Goal: Task Accomplishment & Management: Complete application form

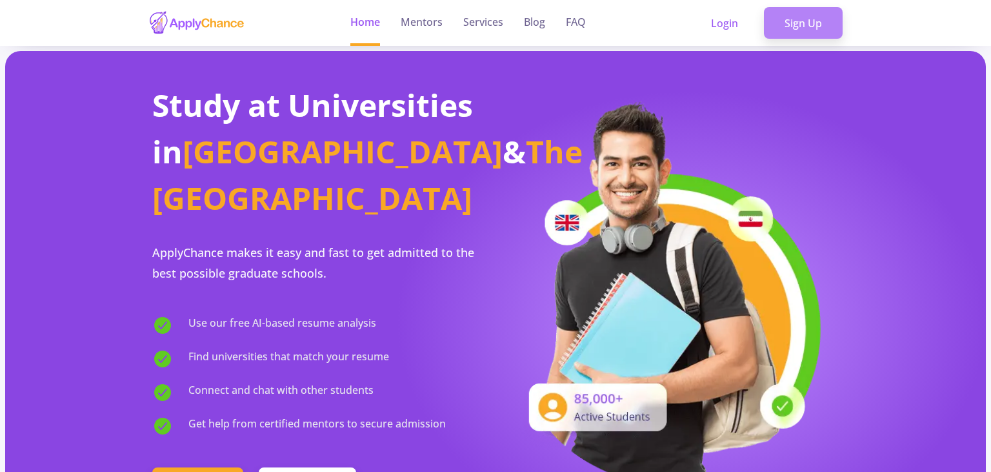
click at [771, 18] on link "Sign Up" at bounding box center [803, 23] width 79 height 32
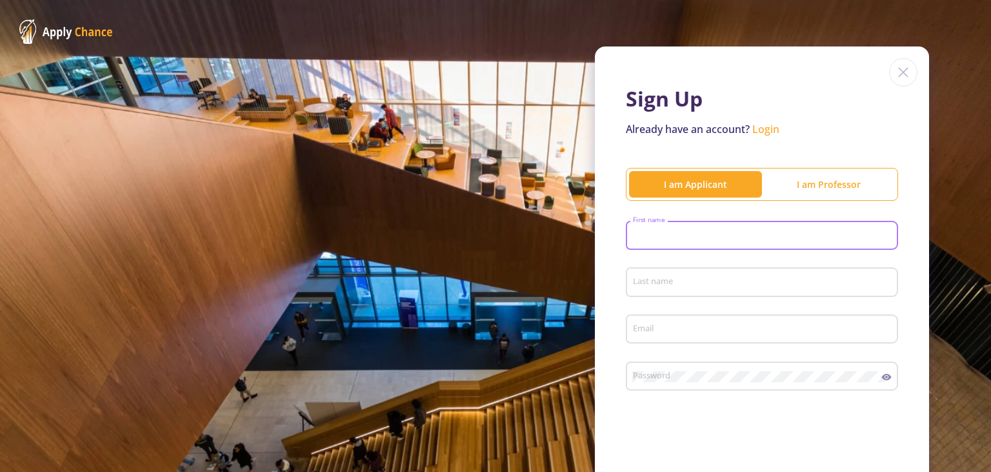
click at [681, 234] on input "First name" at bounding box center [763, 236] width 263 height 12
type input "Reyhaneh"
click at [680, 273] on div "Last name" at bounding box center [762, 280] width 260 height 34
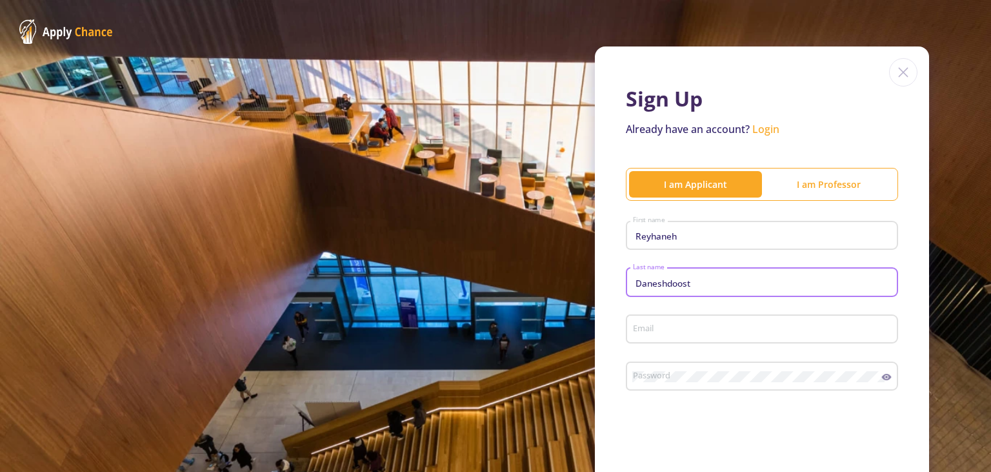
type input "Daneshdoost"
click at [680, 331] on input "Email" at bounding box center [763, 330] width 263 height 12
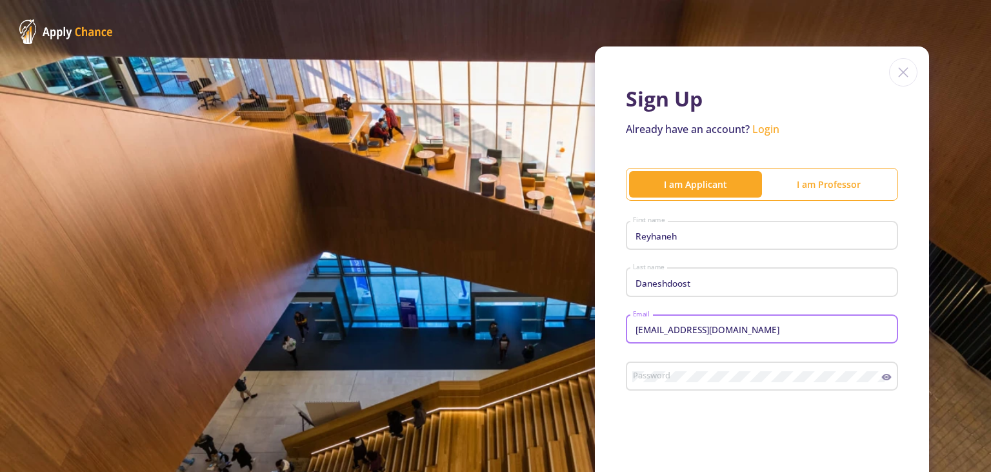
type input "[EMAIL_ADDRESS][DOMAIN_NAME]"
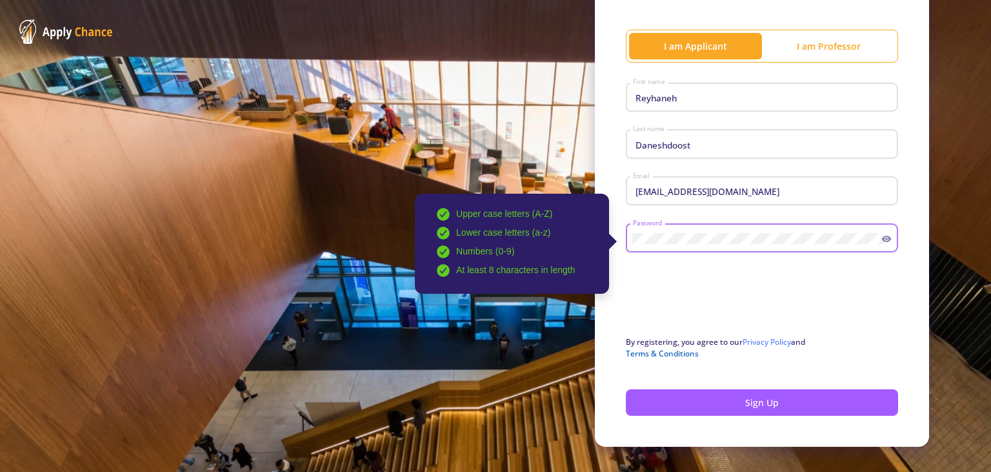
scroll to position [160, 0]
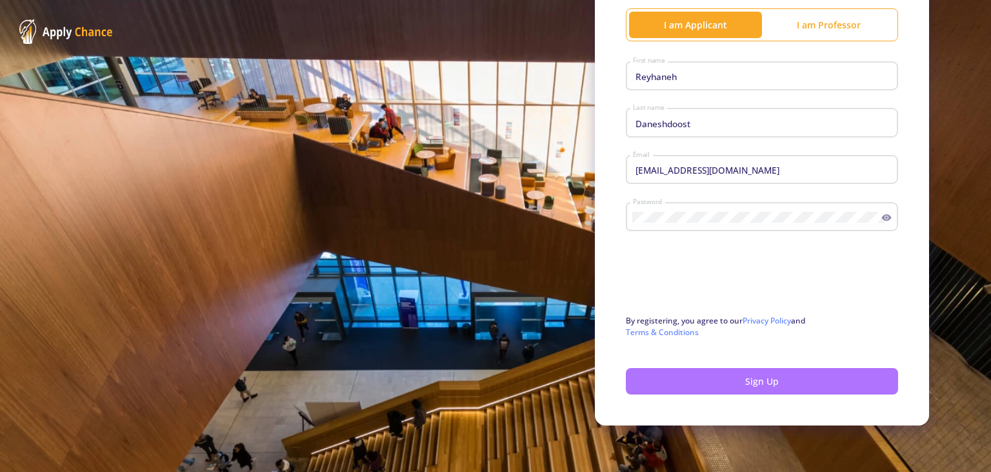
click at [747, 383] on button "Sign Up" at bounding box center [762, 381] width 272 height 26
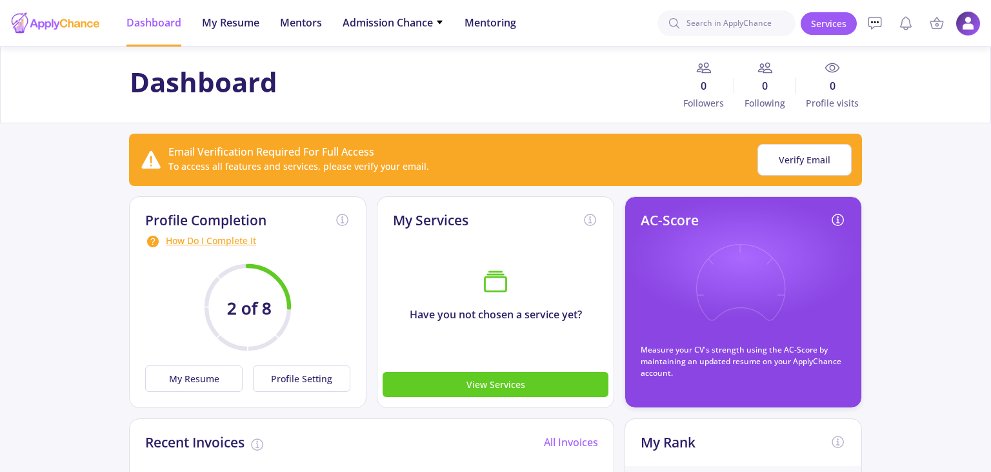
click at [966, 21] on img at bounding box center [968, 23] width 25 height 25
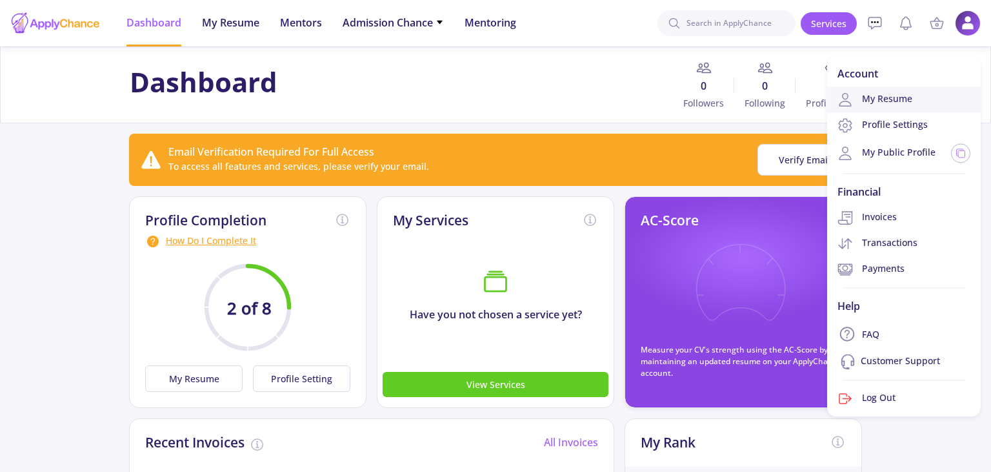
click at [871, 97] on link "My Resume" at bounding box center [904, 99] width 154 height 26
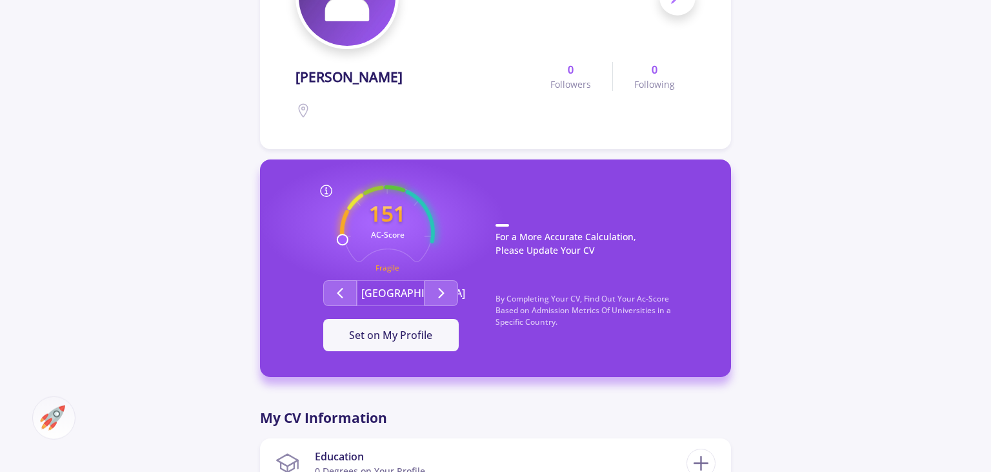
scroll to position [204, 0]
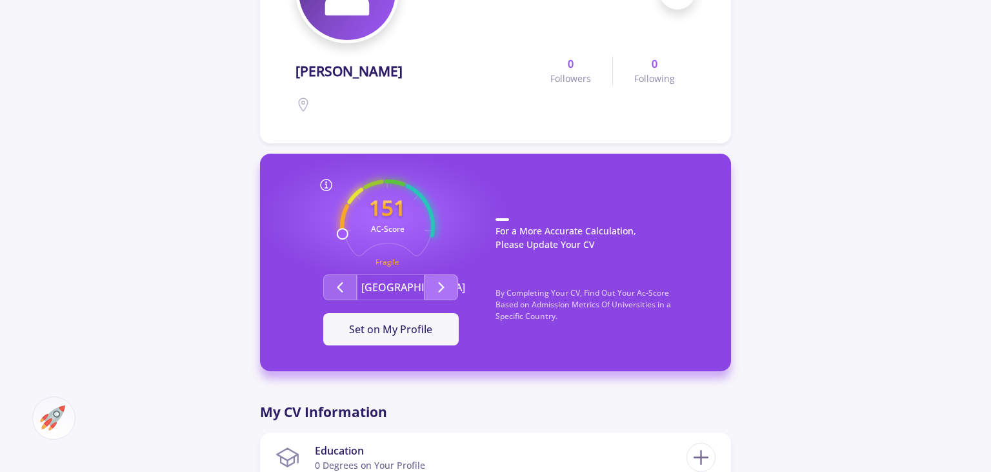
click at [448, 282] on icon "Second group" at bounding box center [441, 286] width 15 height 15
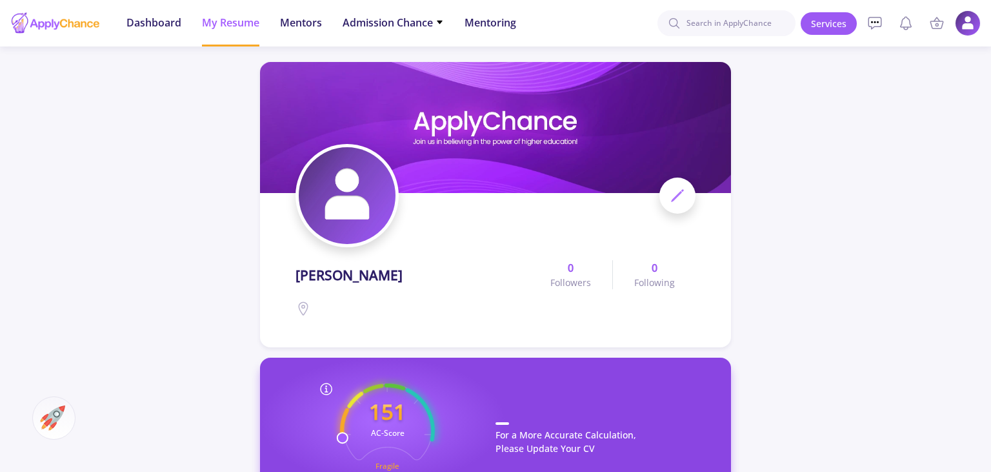
scroll to position [136, 0]
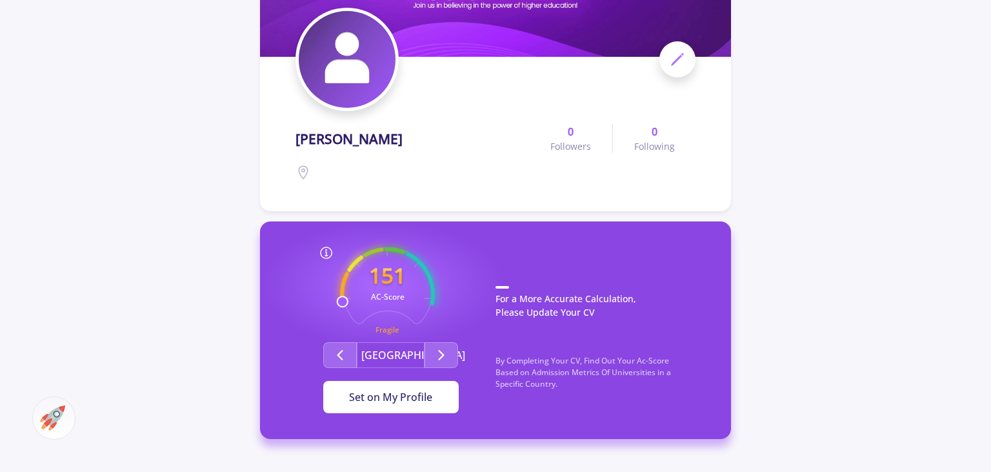
click at [386, 394] on span "Set on My Profile" at bounding box center [390, 397] width 83 height 14
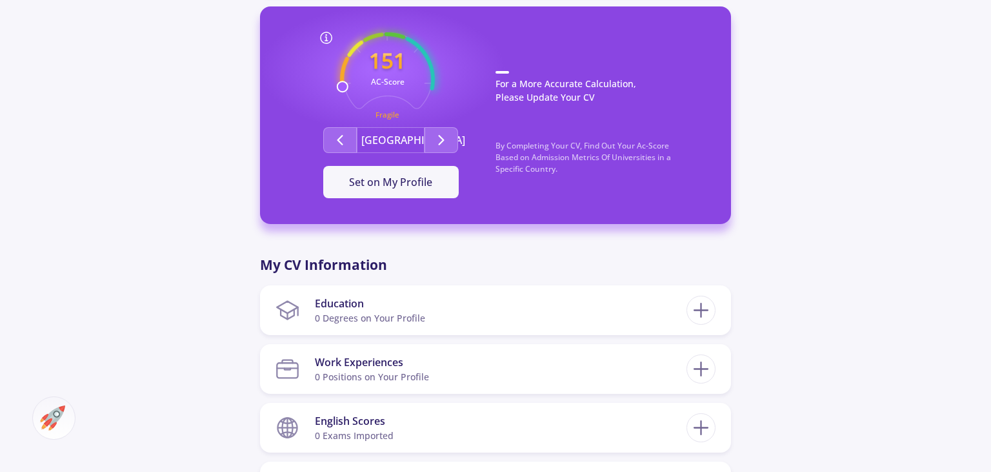
scroll to position [408, 0]
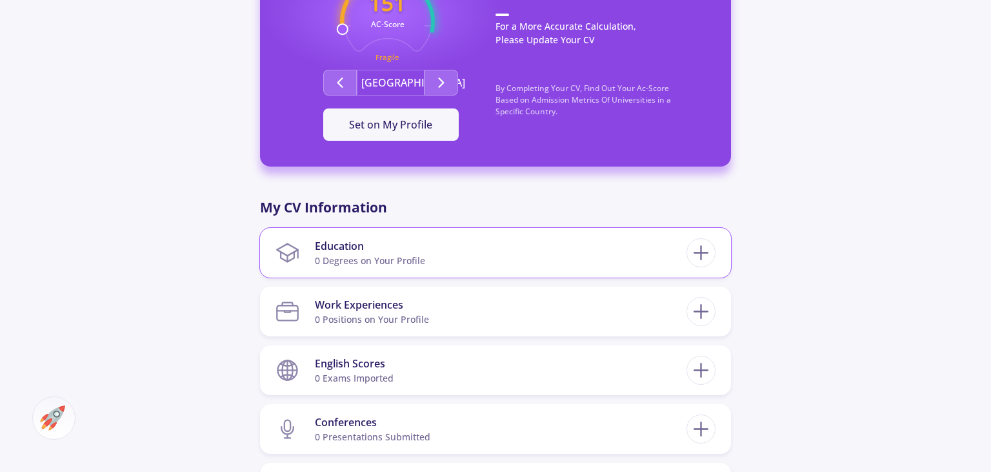
click at [636, 254] on section "Education 0 Degrees on Your Profile" at bounding box center [481, 252] width 411 height 39
click at [693, 250] on icon at bounding box center [701, 253] width 24 height 24
checkbox input "false"
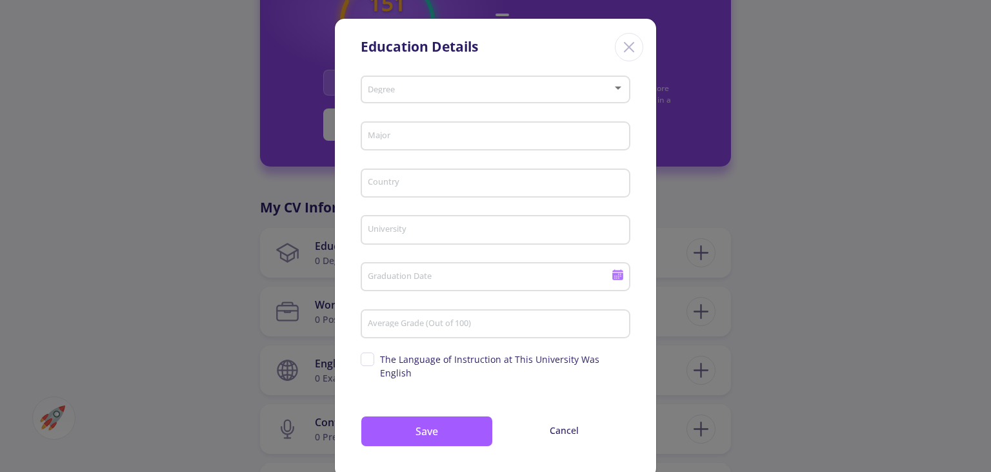
click at [433, 92] on span at bounding box center [491, 89] width 243 height 9
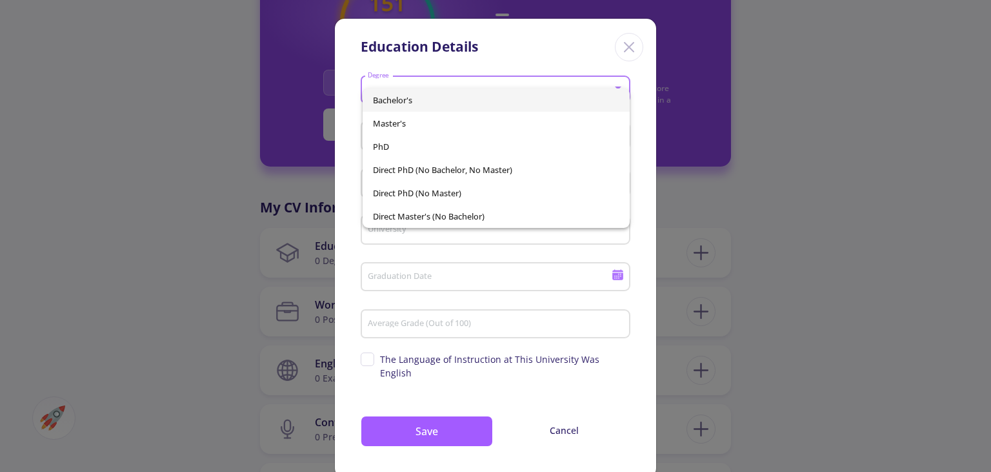
click at [428, 96] on span "Bachelor's" at bounding box center [496, 99] width 246 height 23
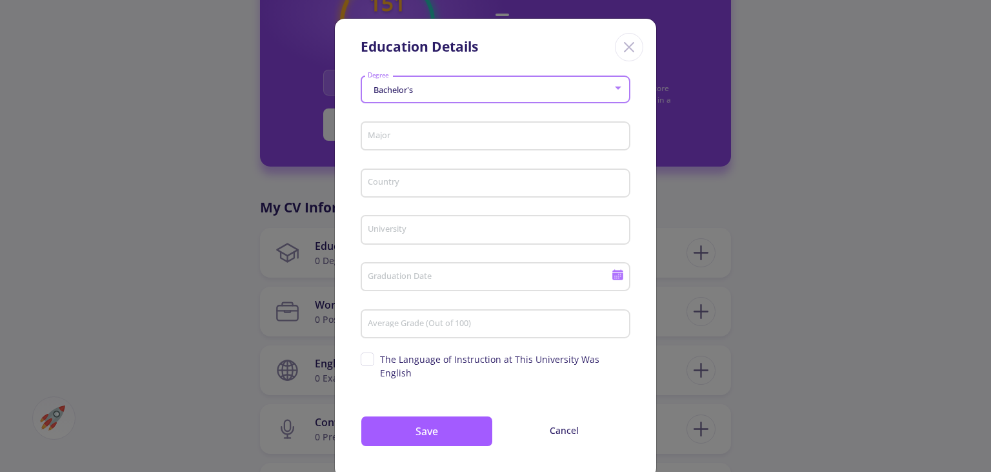
click at [424, 130] on div "Major" at bounding box center [495, 134] width 257 height 34
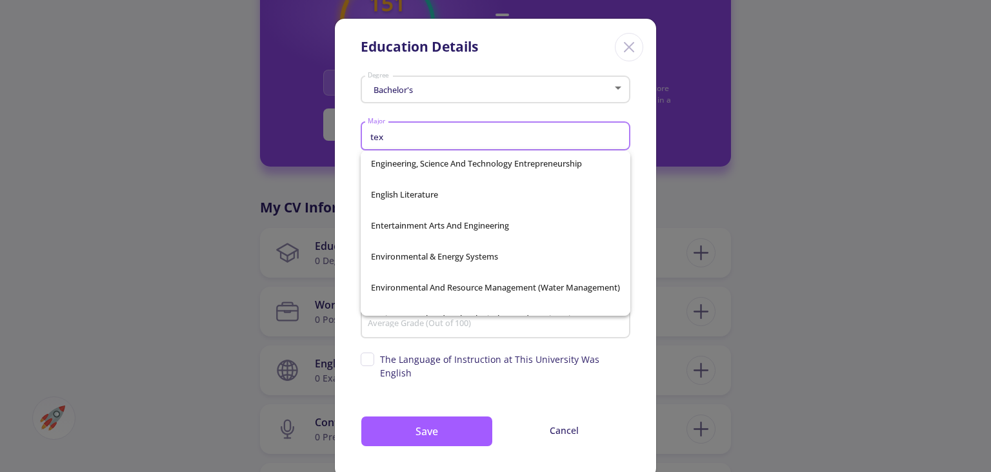
scroll to position [21, 0]
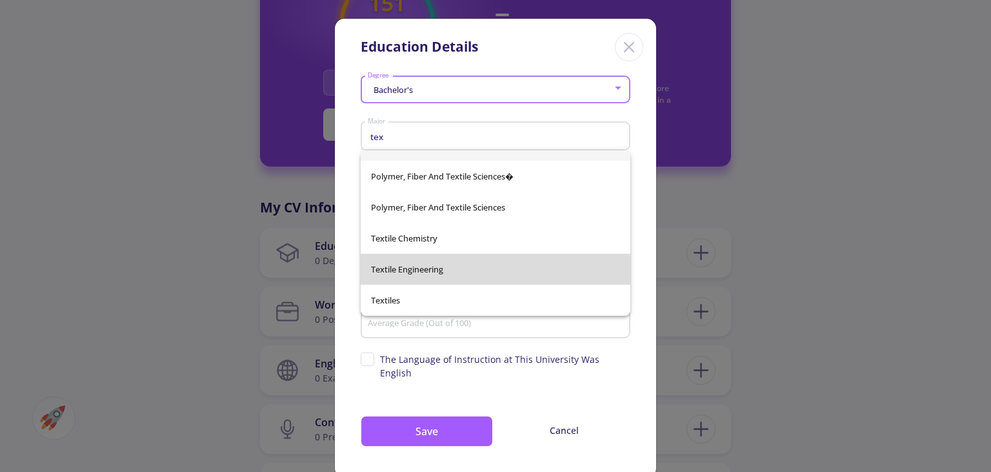
click at [425, 260] on span "Textile Engineering" at bounding box center [495, 269] width 249 height 31
type input "Textile Engineering"
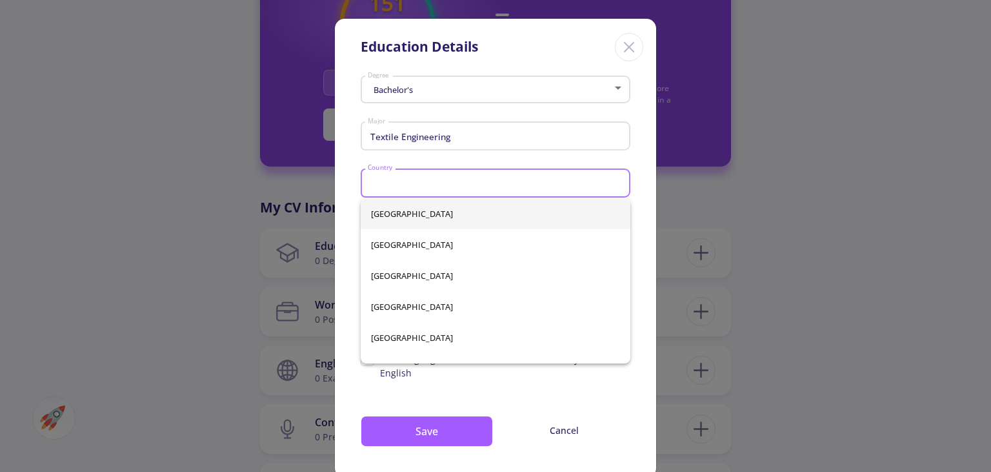
click at [395, 187] on input "Country" at bounding box center [497, 184] width 261 height 12
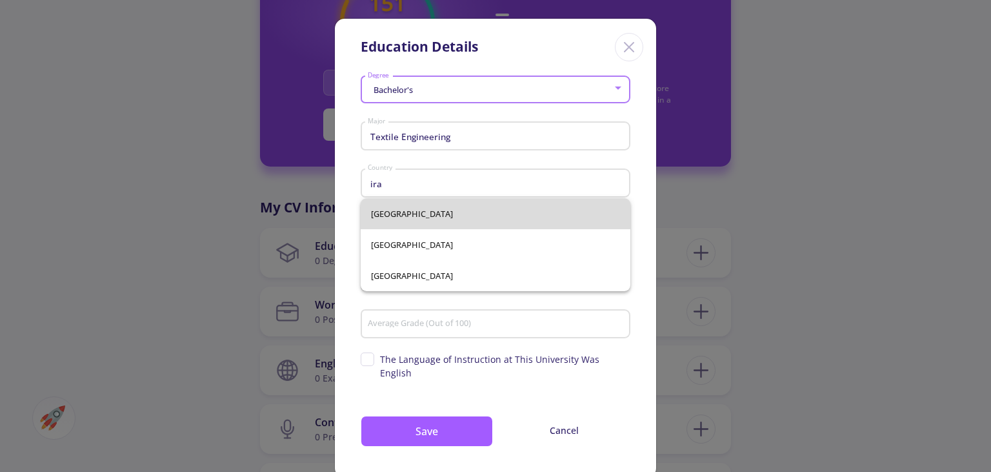
click at [404, 220] on span "[GEOGRAPHIC_DATA]" at bounding box center [495, 213] width 249 height 31
type input "[GEOGRAPHIC_DATA]"
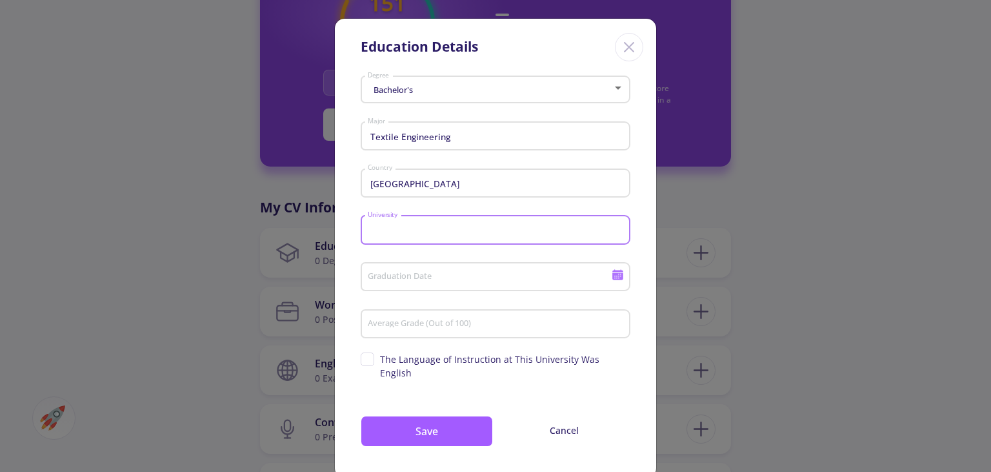
click at [401, 234] on input "University" at bounding box center [497, 231] width 261 height 12
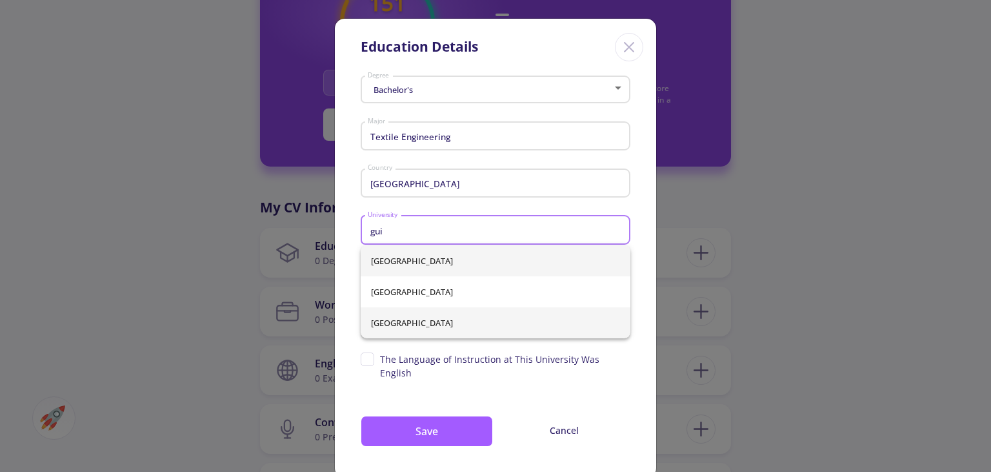
click at [436, 327] on span "[GEOGRAPHIC_DATA]" at bounding box center [495, 322] width 249 height 31
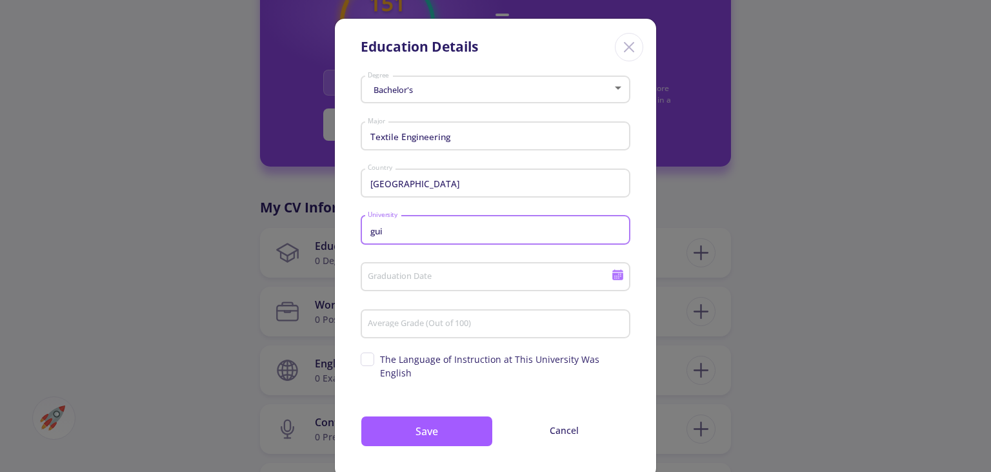
type input "[GEOGRAPHIC_DATA]"
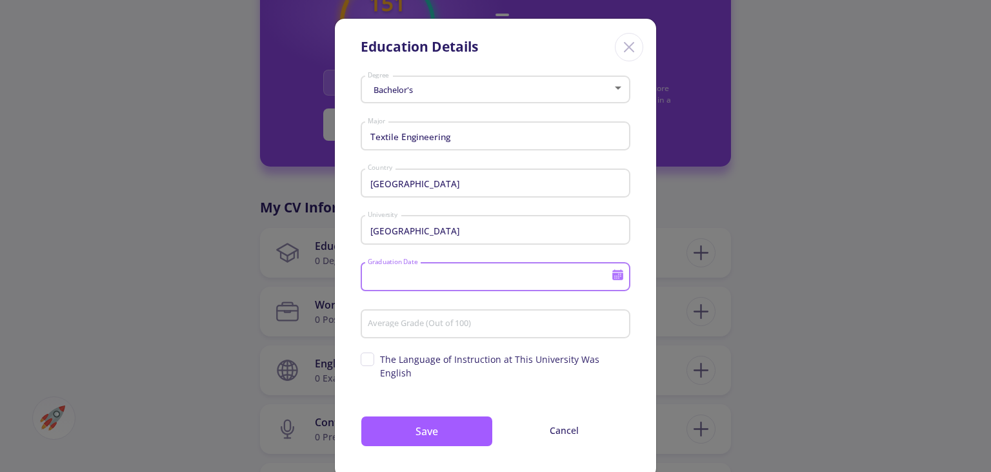
click at [442, 280] on input "Graduation Date" at bounding box center [491, 278] width 248 height 12
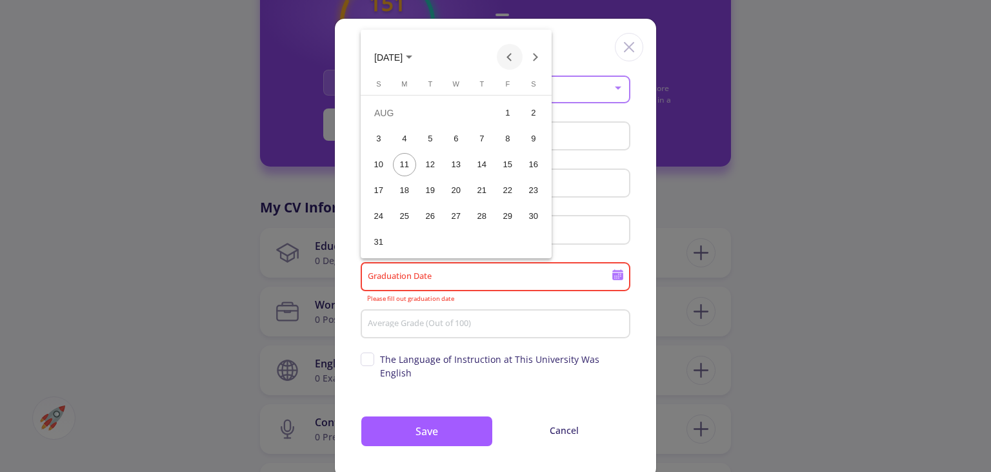
click at [507, 57] on button "Previous month" at bounding box center [510, 57] width 26 height 26
click at [412, 58] on icon "Choose month and year" at bounding box center [409, 56] width 6 height 3
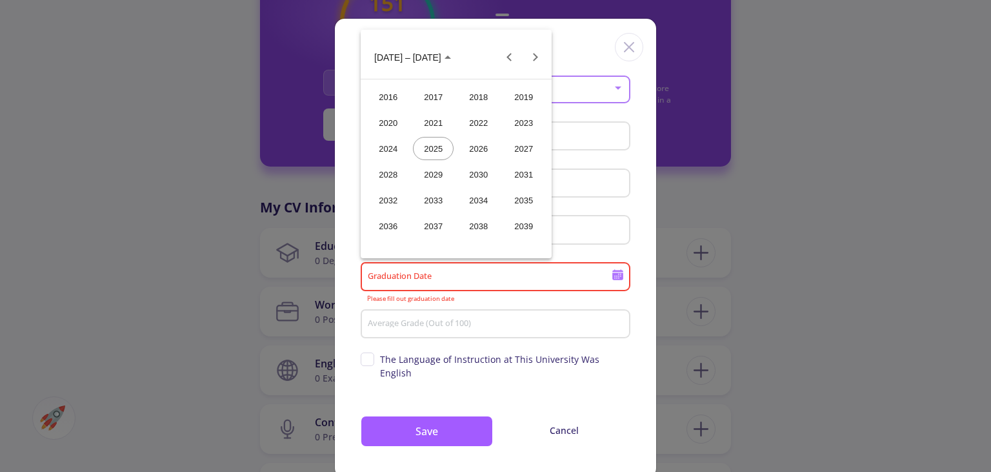
click at [531, 102] on div "2019" at bounding box center [523, 96] width 41 height 23
click at [518, 174] on div "DEC" at bounding box center [523, 174] width 41 height 23
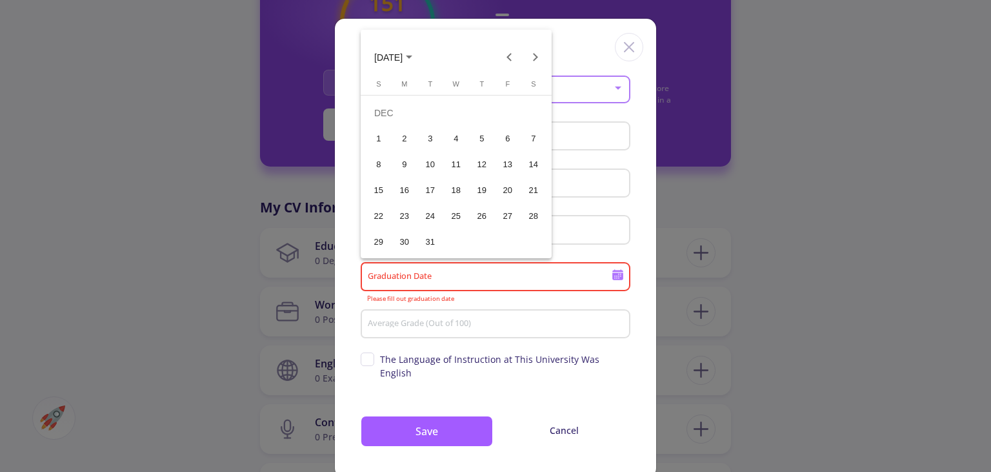
click at [500, 187] on div "20" at bounding box center [507, 190] width 23 height 23
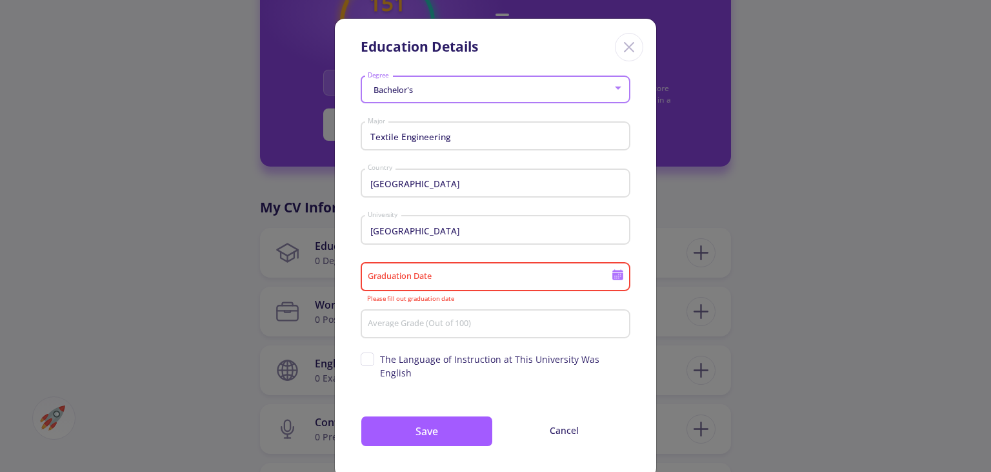
type input "[DATE]"
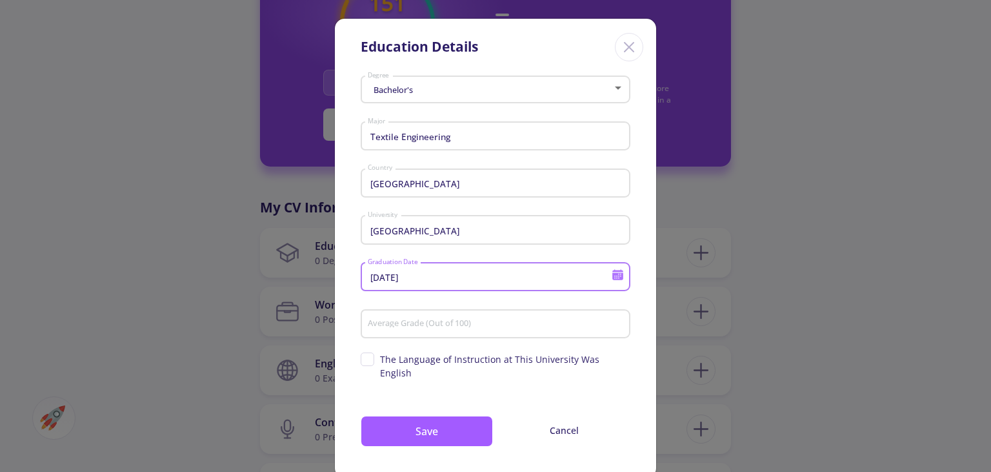
click at [436, 327] on input "Average Grade (Out of 100)" at bounding box center [497, 325] width 261 height 12
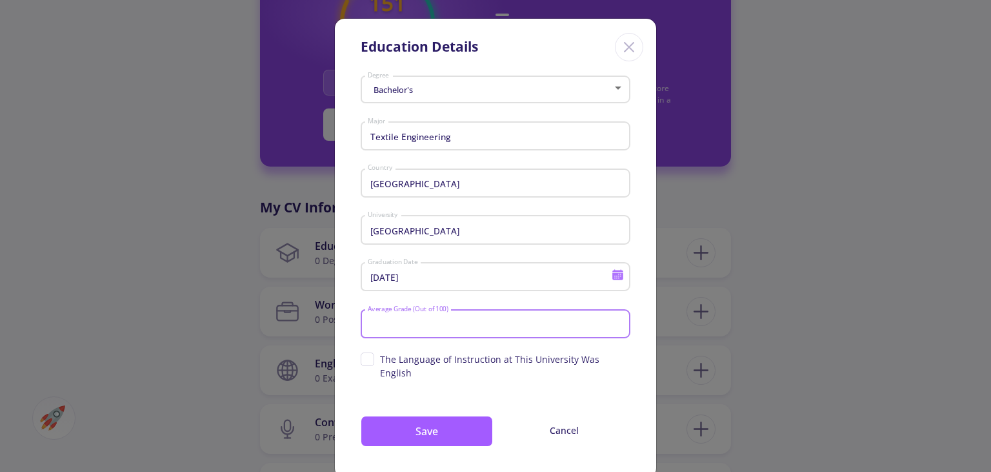
type input "1"
type input "80"
click at [459, 419] on button "Save" at bounding box center [427, 431] width 132 height 31
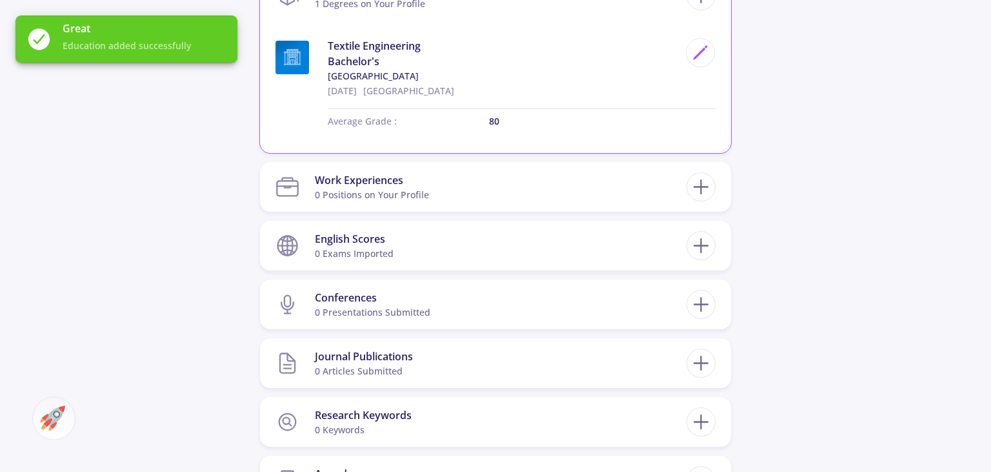
scroll to position [681, 0]
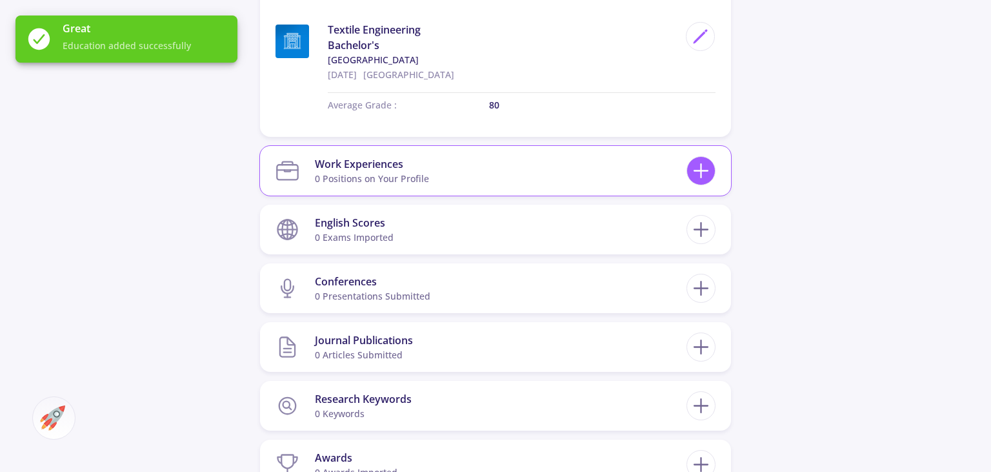
click at [701, 167] on icon at bounding box center [701, 171] width 24 height 24
checkbox input "false"
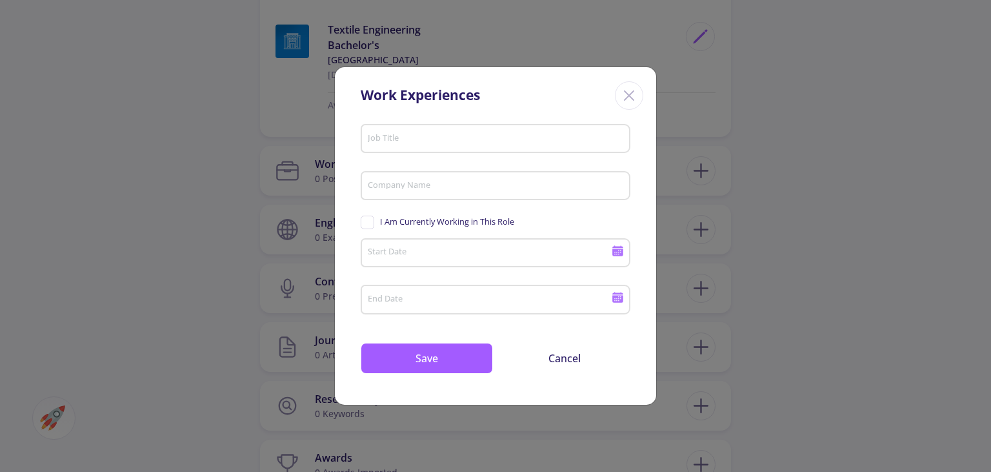
click at [416, 141] on input "Job Title" at bounding box center [497, 140] width 261 height 12
type input "ف"
type input "tea"
click at [570, 363] on button "Cancel" at bounding box center [564, 358] width 132 height 31
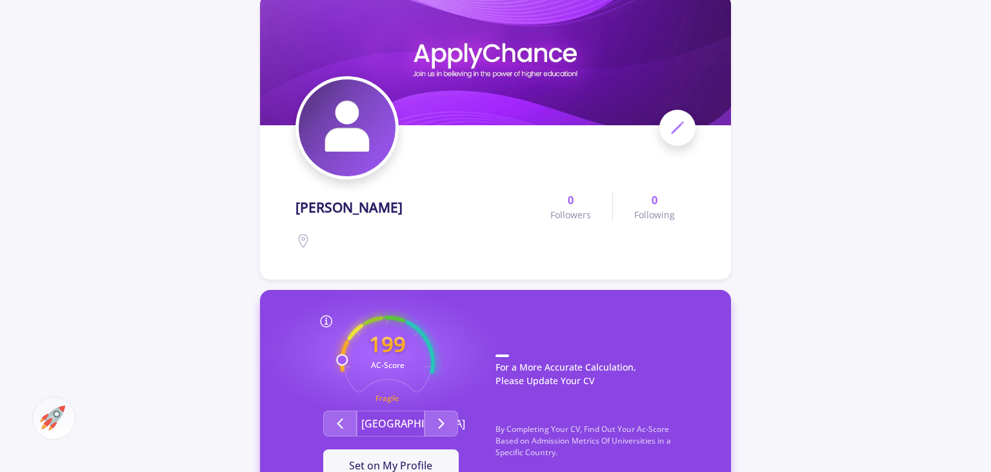
scroll to position [136, 0]
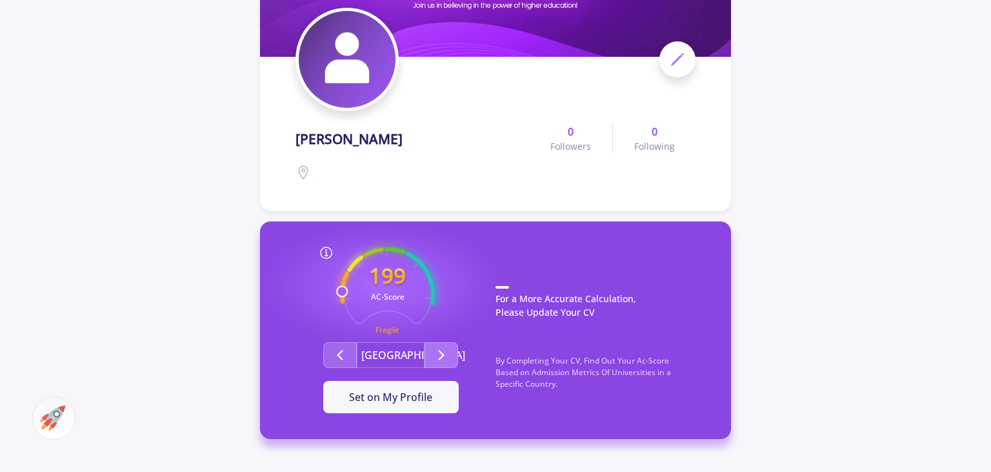
click at [440, 352] on polyline "Second group" at bounding box center [441, 354] width 5 height 9
click at [356, 361] on button "Second group" at bounding box center [340, 355] width 34 height 26
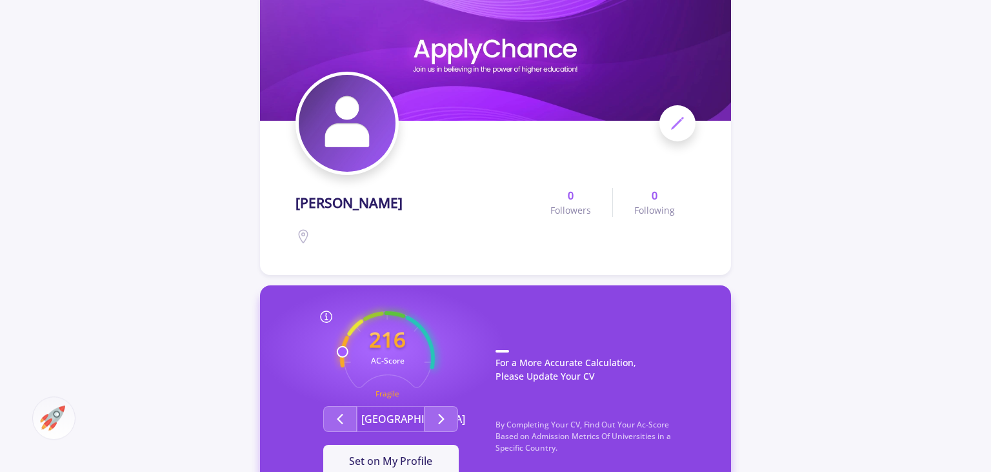
scroll to position [0, 0]
